Goal: Transaction & Acquisition: Purchase product/service

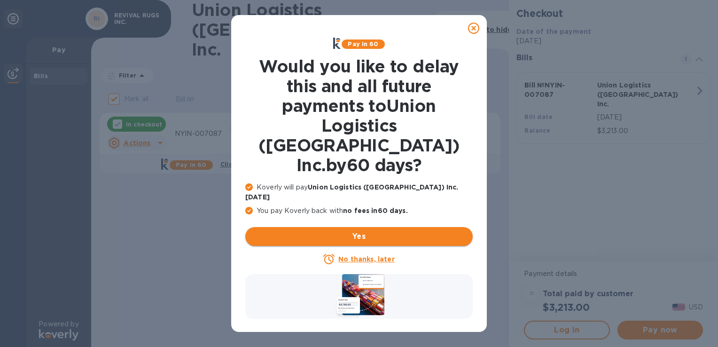
click at [441, 231] on span "Yes" at bounding box center [359, 236] width 212 height 11
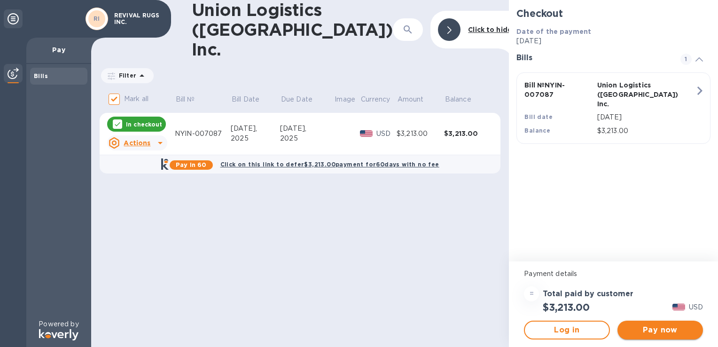
click at [643, 334] on span "Pay now" at bounding box center [660, 329] width 71 height 11
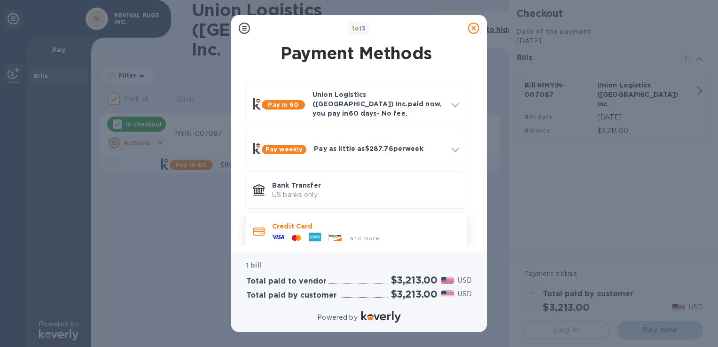
click at [412, 231] on div "and more..." at bounding box center [365, 236] width 187 height 10
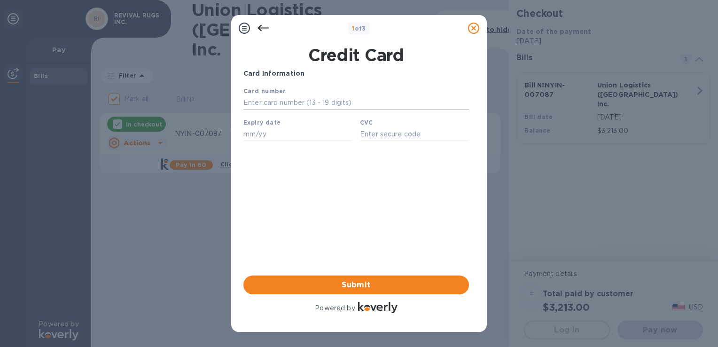
click at [275, 104] on input "text" at bounding box center [356, 103] width 226 height 14
type input "[CREDIT_CARD_NUMBER]"
paste input "04/29"
type input "04/29"
paste input "365"
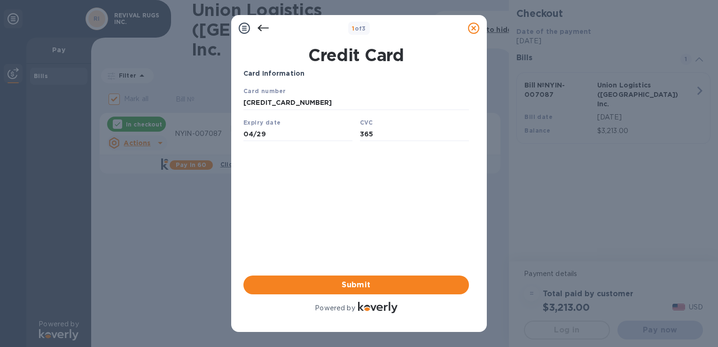
type input "365"
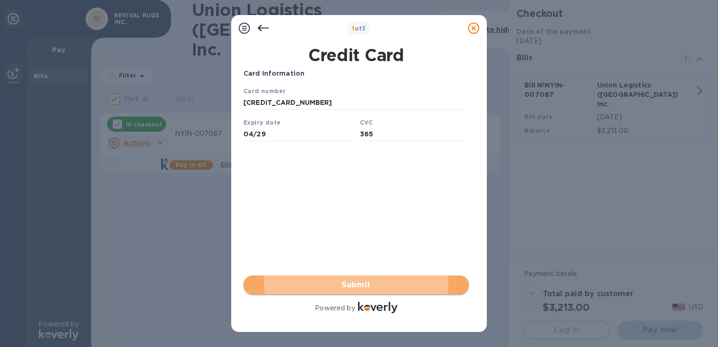
click at [394, 286] on span "Submit" at bounding box center [356, 284] width 211 height 11
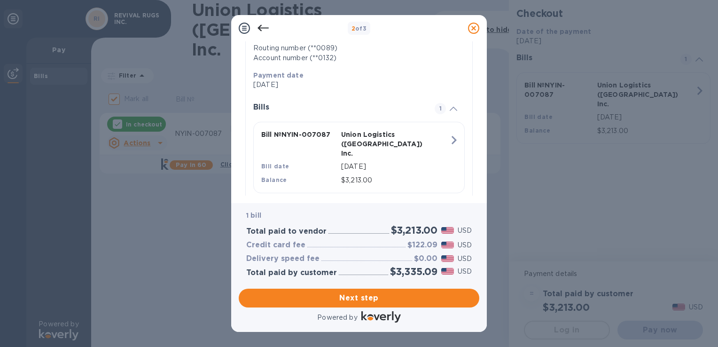
scroll to position [167, 0]
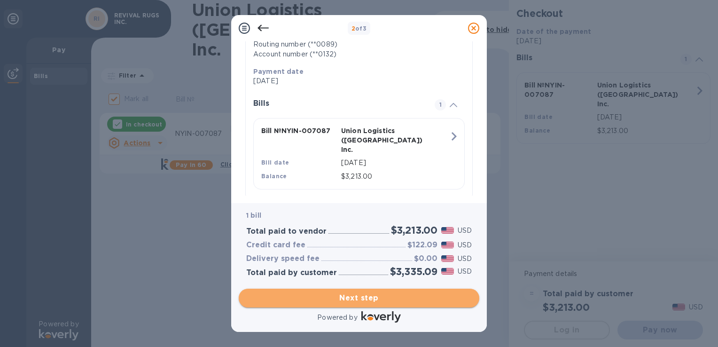
click at [395, 300] on span "Next step" at bounding box center [359, 297] width 226 height 11
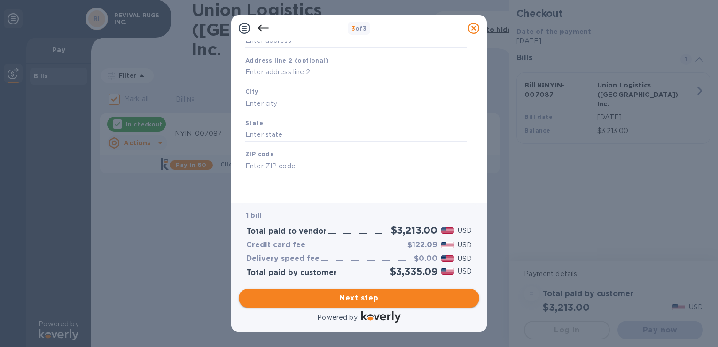
type input "[GEOGRAPHIC_DATA]"
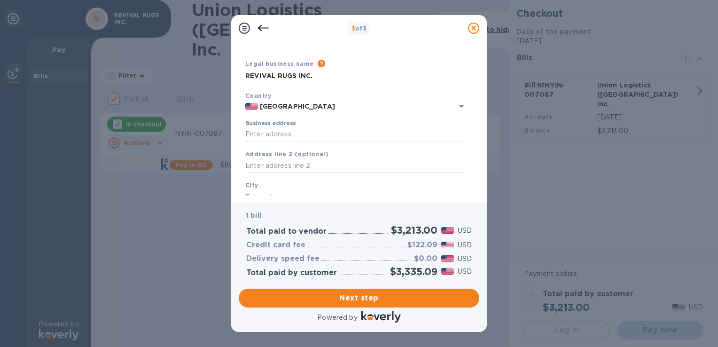
scroll to position [37, 0]
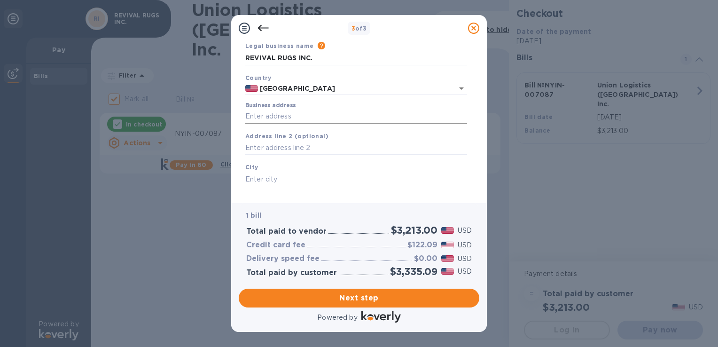
click at [362, 115] on input "Business address" at bounding box center [356, 117] width 222 height 14
type input "[STREET_ADDRESS]"
type input "[GEOGRAPHIC_DATA]"
type input "CA"
type input "94612"
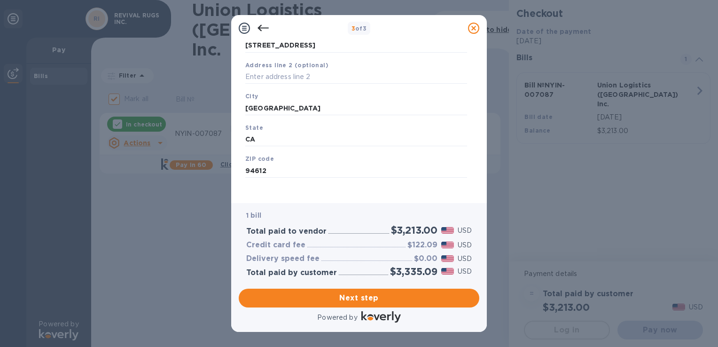
scroll to position [114, 0]
click at [420, 297] on span "Next step" at bounding box center [359, 297] width 226 height 11
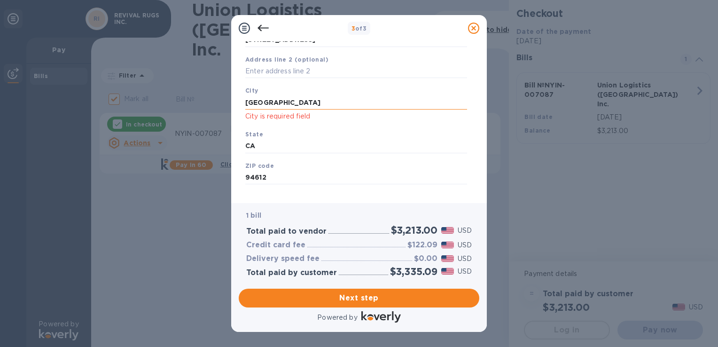
click at [315, 102] on input "[GEOGRAPHIC_DATA]" at bounding box center [356, 102] width 222 height 14
click at [405, 299] on span "Next step" at bounding box center [359, 297] width 226 height 11
click at [288, 105] on input "[GEOGRAPHIC_DATA]" at bounding box center [356, 102] width 222 height 14
type input "[GEOGRAPHIC_DATA]"
click at [357, 300] on span "Next step" at bounding box center [359, 297] width 226 height 11
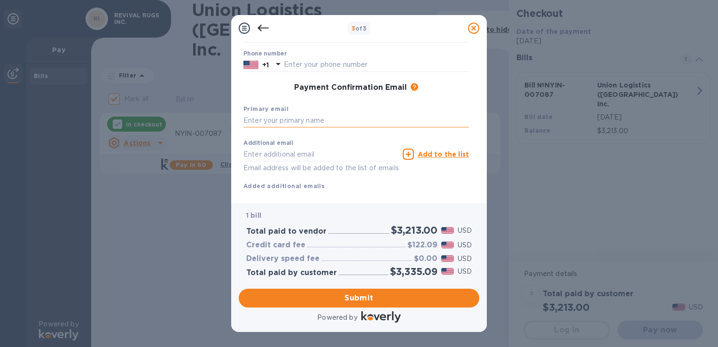
click at [308, 121] on input "text" at bounding box center [356, 121] width 226 height 14
type input "[EMAIL_ADDRESS][DOMAIN_NAME]"
type input "Merve"
type input "Akin"
type input "9012958378"
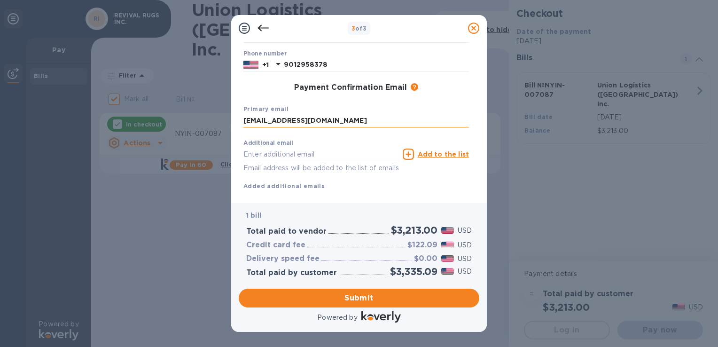
type input "[EMAIL_ADDRESS][DOMAIN_NAME]"
drag, startPoint x: 479, startPoint y: 140, endPoint x: 481, endPoint y: 185, distance: 45.2
click at [480, 183] on div "Payment Contact Information First name Merve Last name [PERSON_NAME] Phone numb…" at bounding box center [359, 122] width 256 height 162
click at [424, 190] on div "Additional email [EMAIL_ADDRESS][DOMAIN_NAME] Email address will be added to th…" at bounding box center [356, 163] width 226 height 56
click at [424, 191] on div "Additional email [EMAIL_ADDRESS][DOMAIN_NAME] Email address will be added to th…" at bounding box center [356, 163] width 226 height 56
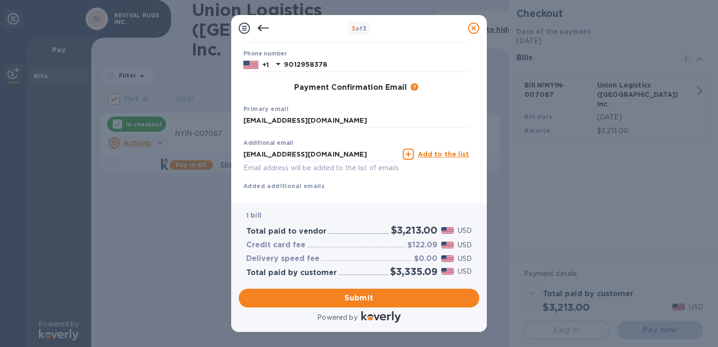
click at [424, 191] on div "Additional email [EMAIL_ADDRESS][DOMAIN_NAME] Email address will be added to th…" at bounding box center [356, 163] width 226 height 56
drag, startPoint x: 424, startPoint y: 191, endPoint x: 405, endPoint y: 200, distance: 21.9
click at [405, 200] on div "Payment Contact Information First name Merve Last name [PERSON_NAME] Phone numb…" at bounding box center [359, 122] width 256 height 162
click at [391, 301] on span "Submit" at bounding box center [359, 297] width 226 height 11
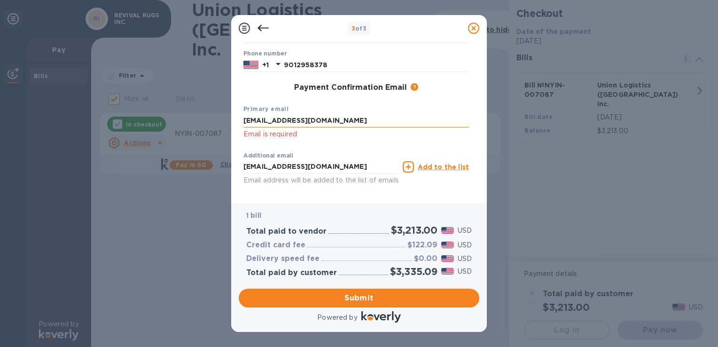
click at [346, 120] on input "[EMAIL_ADDRESS][DOMAIN_NAME]" at bounding box center [356, 121] width 226 height 14
type input "[EMAIL_ADDRESS][DOMAIN_NAME]"
click at [346, 298] on span "Submit" at bounding box center [359, 297] width 226 height 11
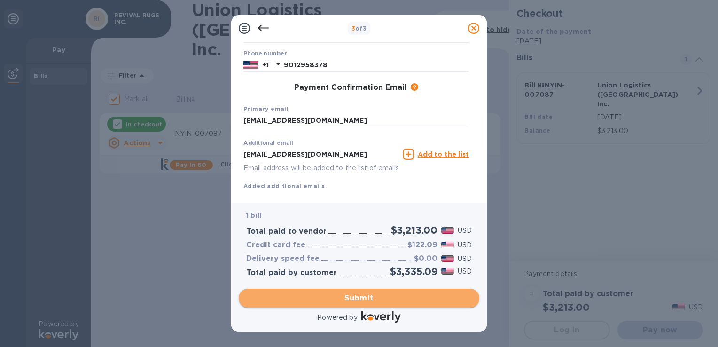
click at [378, 300] on span "Submit" at bounding box center [359, 297] width 226 height 11
click at [346, 297] on span "Submit" at bounding box center [359, 297] width 226 height 11
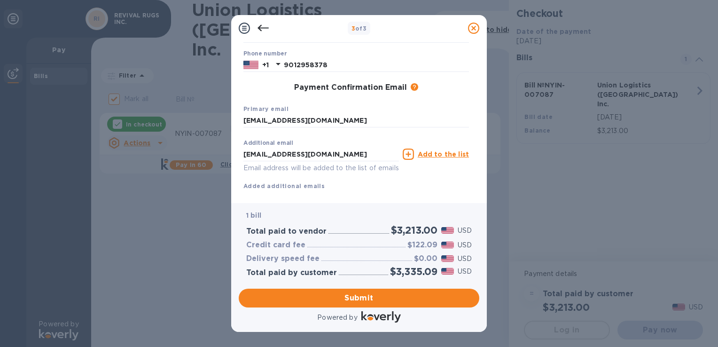
scroll to position [148, 0]
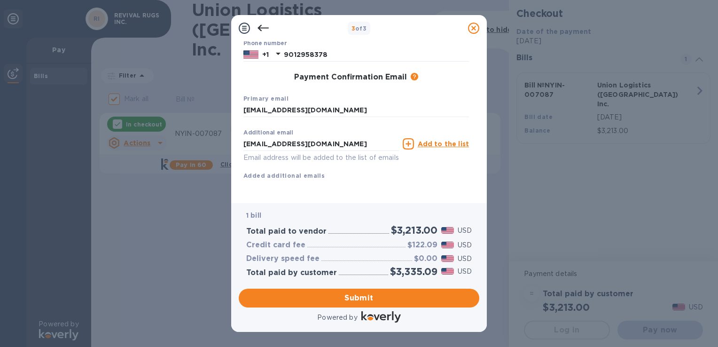
click at [450, 176] on div "First name Merve First name is a required field Last name [PERSON_NAME] Phone n…" at bounding box center [356, 80] width 226 height 230
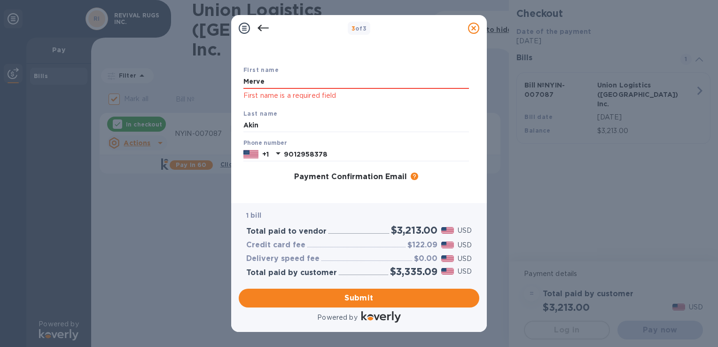
scroll to position [32, 0]
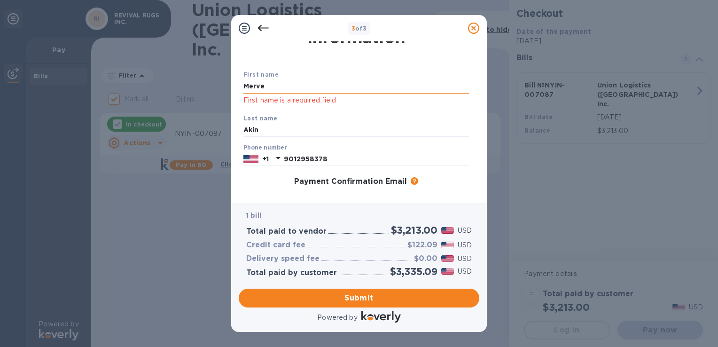
click at [325, 86] on input "Merve" at bounding box center [356, 86] width 226 height 14
click at [271, 127] on input "Akin" at bounding box center [356, 130] width 226 height 14
drag, startPoint x: 263, startPoint y: 84, endPoint x: 118, endPoint y: 87, distance: 145.3
click at [113, 85] on div "3 of 3 Payment Contact Information First name Merve First name is a required fi…" at bounding box center [359, 173] width 718 height 347
type input "Merve"
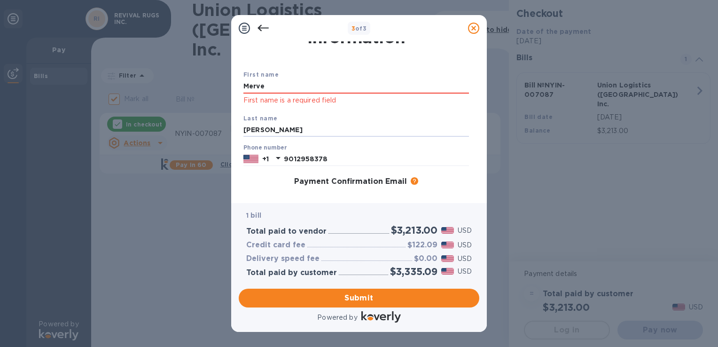
type input "Akin"
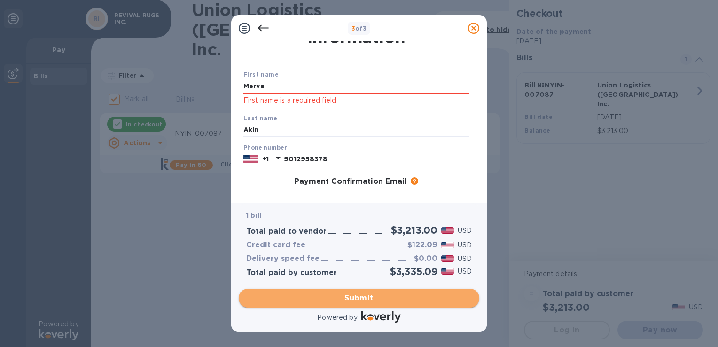
click at [361, 300] on span "Submit" at bounding box center [359, 297] width 226 height 11
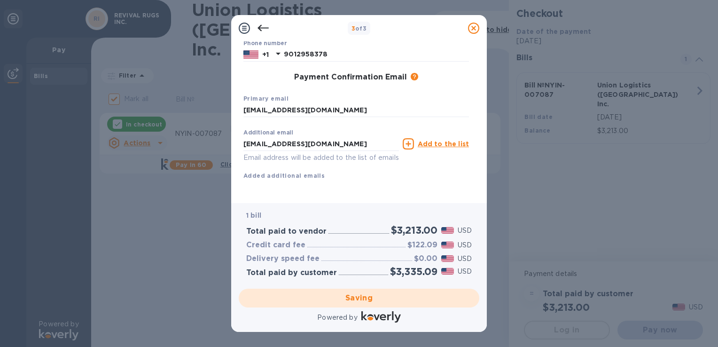
scroll to position [135, 0]
checkbox input "false"
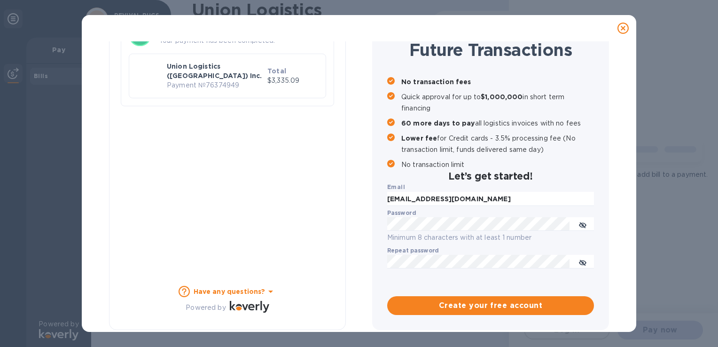
scroll to position [85, 0]
drag, startPoint x: 630, startPoint y: 203, endPoint x: 631, endPoint y: 183, distance: 19.3
click at [631, 183] on div "Payment Result Success Your payment has been completed. UI Union Logistics (NY)…" at bounding box center [359, 186] width 555 height 291
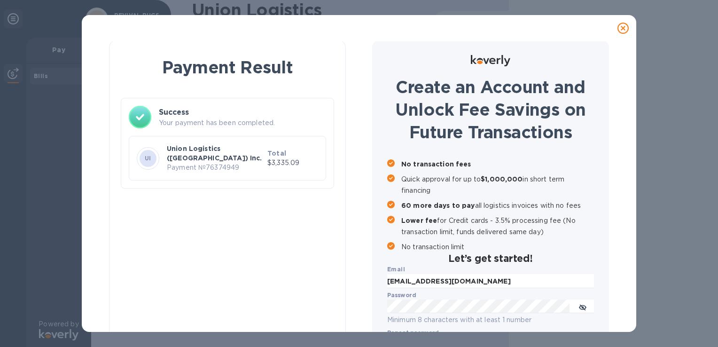
scroll to position [0, 0]
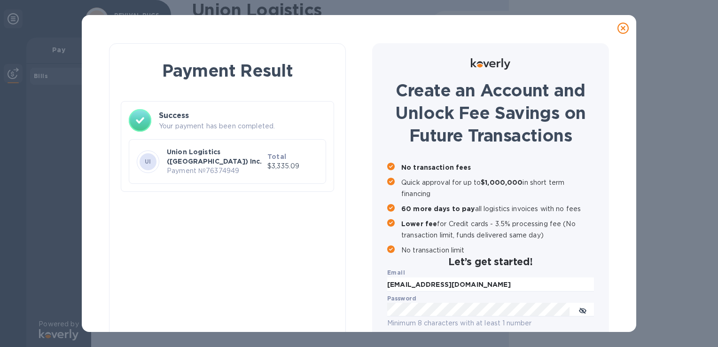
drag, startPoint x: 630, startPoint y: 172, endPoint x: 633, endPoint y: 217, distance: 44.7
click at [633, 217] on div "Payment Result Success Your payment has been completed. UI Union Logistics (NY)…" at bounding box center [359, 186] width 555 height 291
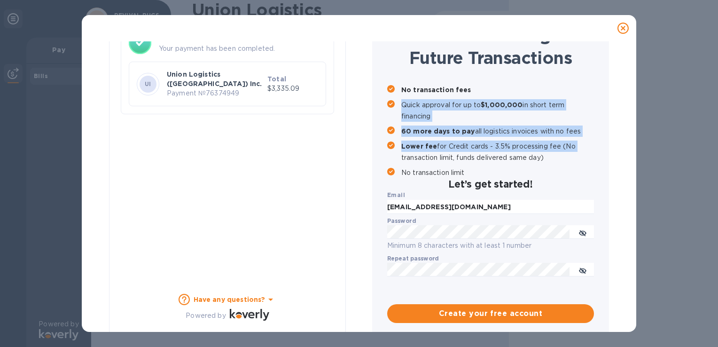
scroll to position [85, 0]
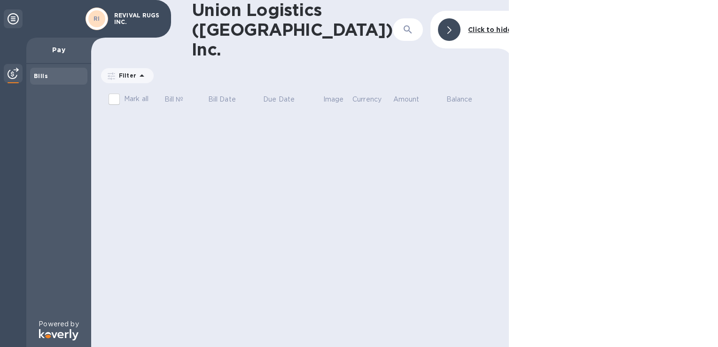
click at [128, 15] on p "REVIVAL RUGS INC." at bounding box center [137, 18] width 47 height 13
click at [49, 75] on div "Bills" at bounding box center [59, 75] width 50 height 9
click at [34, 77] on div "Bills" at bounding box center [58, 76] width 57 height 17
click at [37, 77] on b "Bills" at bounding box center [41, 75] width 14 height 7
